Goal: Information Seeking & Learning: Find specific fact

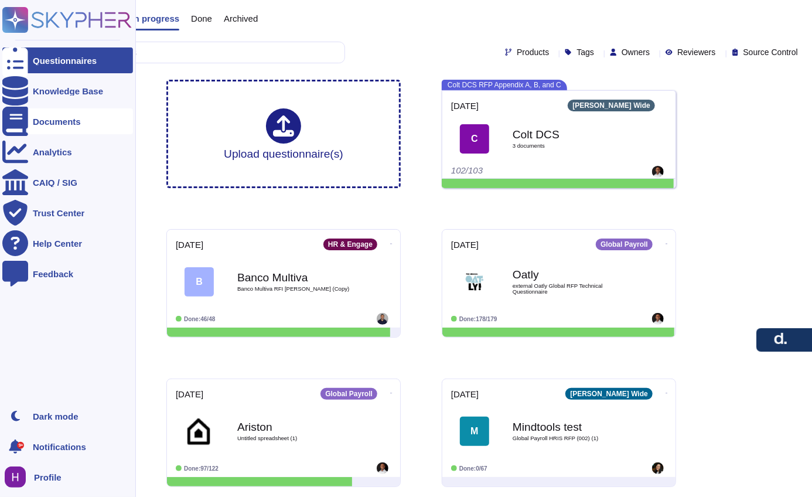
click at [46, 114] on div "Documents" at bounding box center [67, 121] width 131 height 26
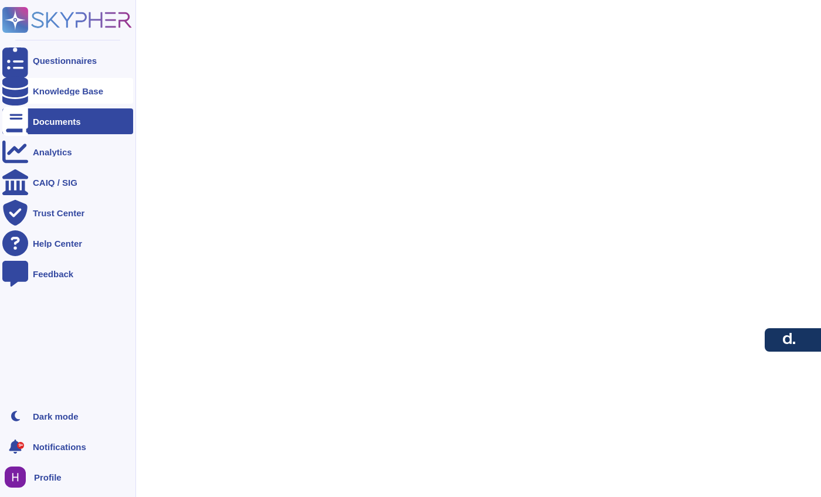
click at [62, 96] on div "Knowledge Base" at bounding box center [67, 91] width 131 height 26
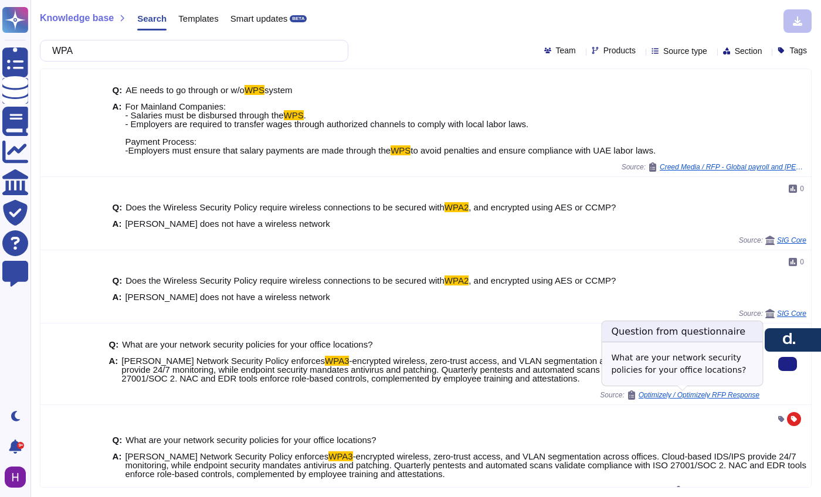
type input "WPA"
click at [485, 373] on span "-encrypted wireless, zero-trust access, and VLAN segmentation across offices. C…" at bounding box center [431, 370] width 620 height 28
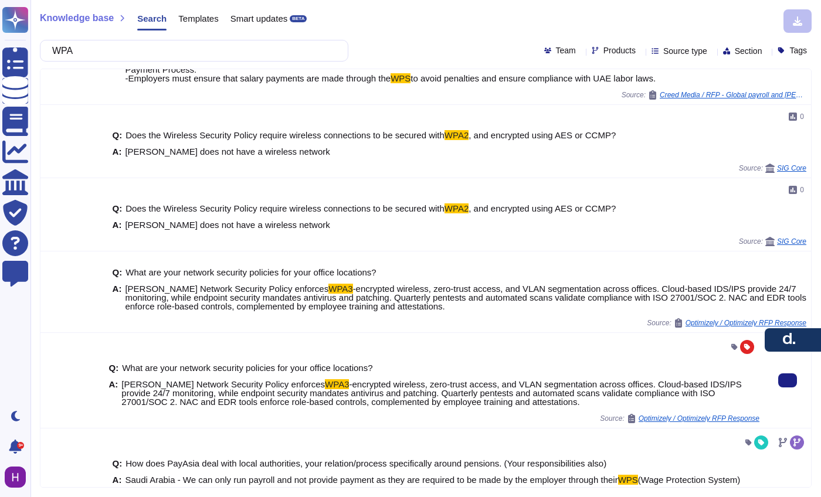
scroll to position [81, 0]
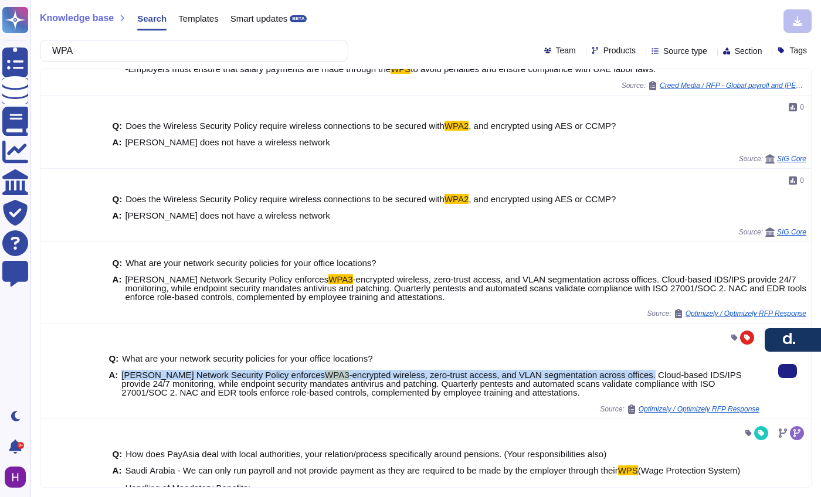
drag, startPoint x: 124, startPoint y: 376, endPoint x: 626, endPoint y: 375, distance: 502.4
click at [626, 375] on span "[PERSON_NAME] Network Security Policy enforces WPA3 -encrypted wireless, zero-t…" at bounding box center [440, 383] width 638 height 26
copy span "[PERSON_NAME] Network Security Policy enforces WPA3 -encrypted wireless, zero-t…"
